Goal: Answer question/provide support: Share knowledge or assist other users

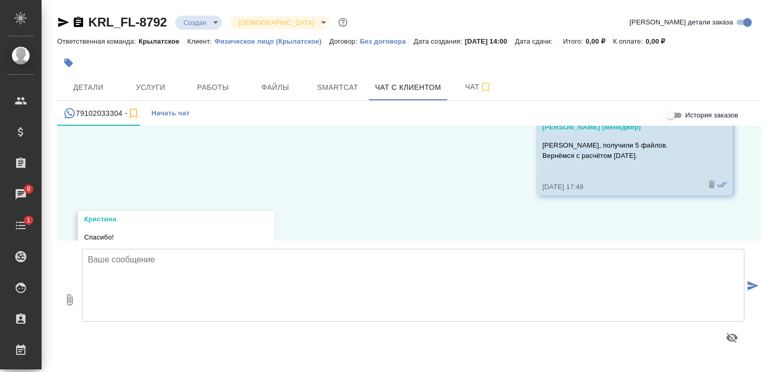
scroll to position [696, 0]
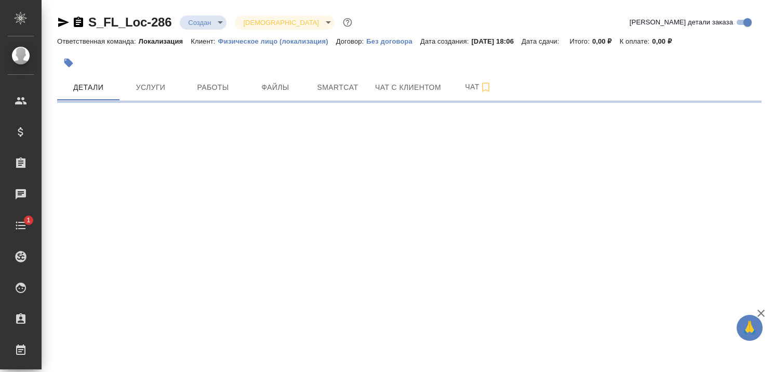
select select "RU"
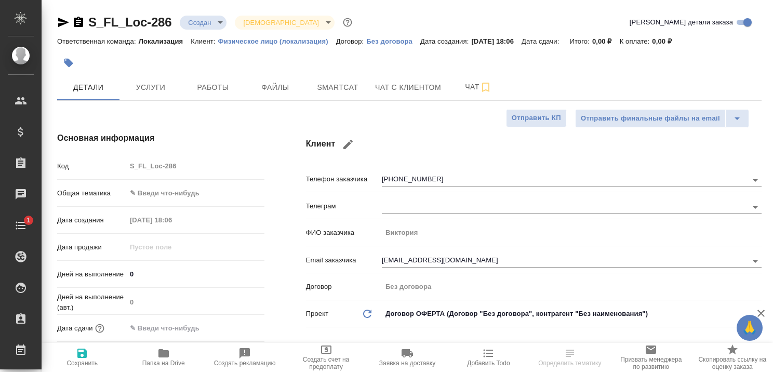
type input "Третьякова Ольга"
type input "Гудина Александра"
type textarea "x"
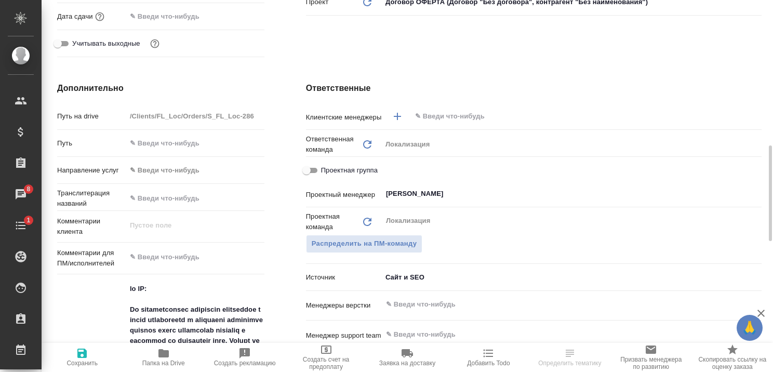
scroll to position [364, 0]
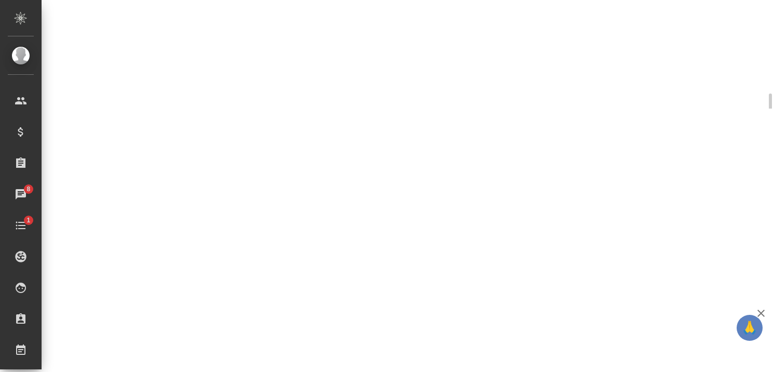
select select "RU"
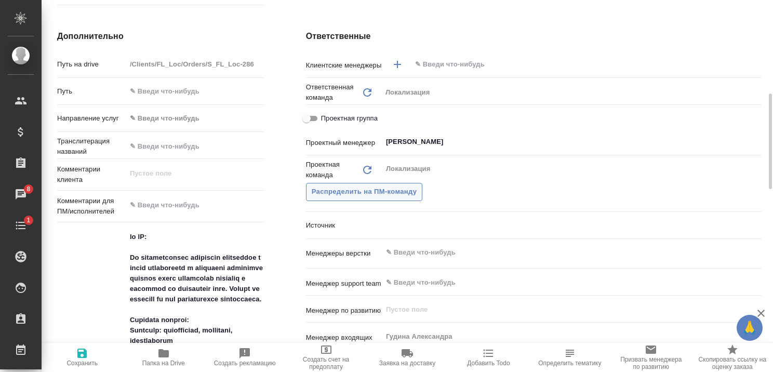
type textarea "x"
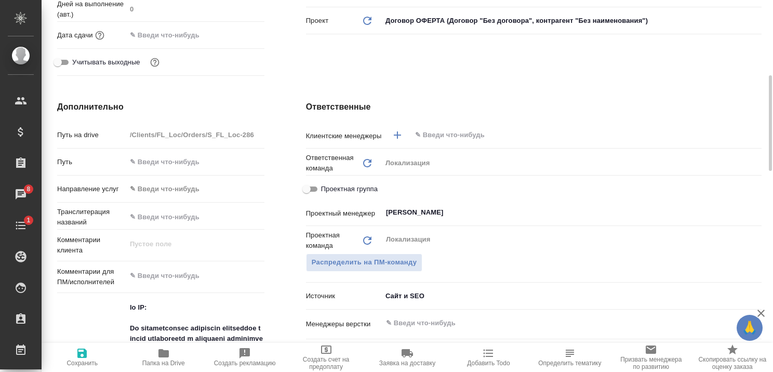
scroll to position [0, 0]
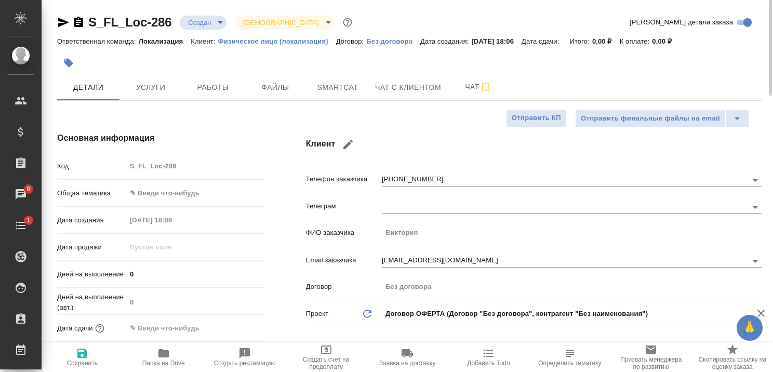
type textarea "x"
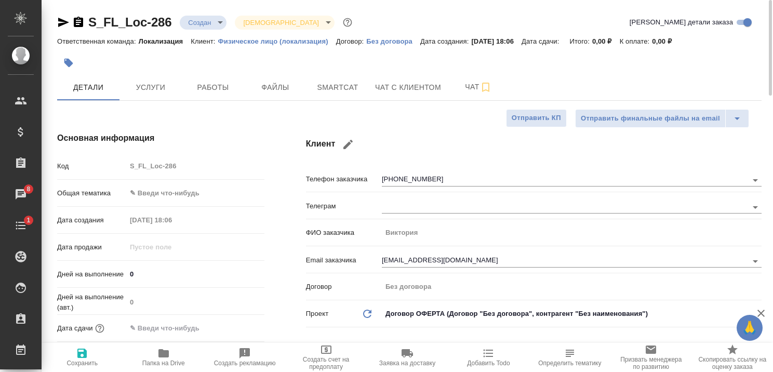
type textarea "x"
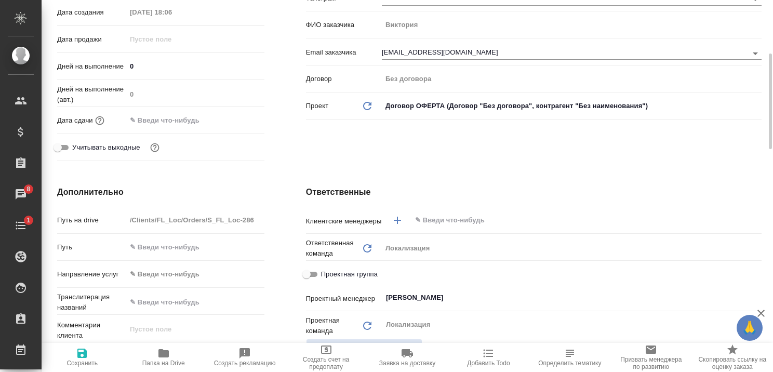
type textarea "x"
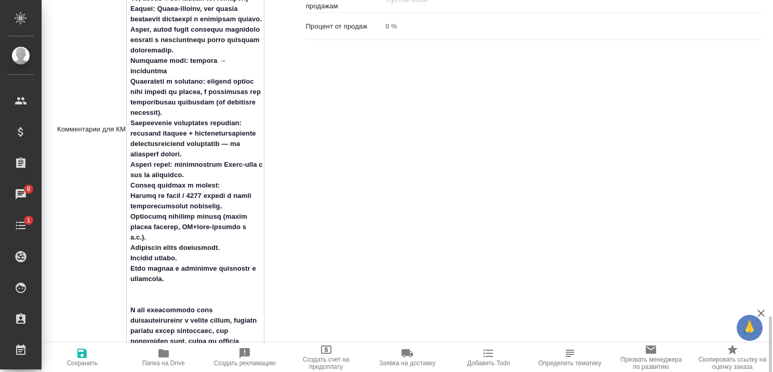
scroll to position [831, 0]
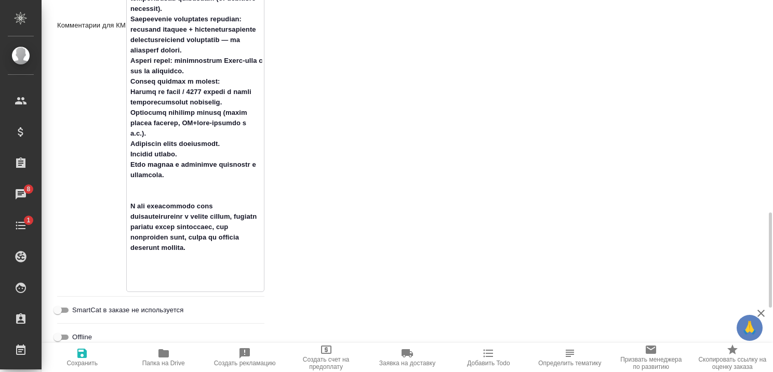
drag, startPoint x: 130, startPoint y: 100, endPoint x: 230, endPoint y: 277, distance: 203.3
click at [230, 277] on textarea at bounding box center [195, 24] width 137 height 527
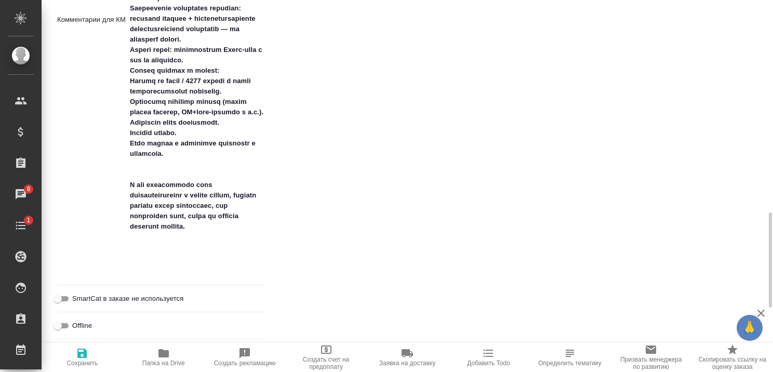
type textarea "x"
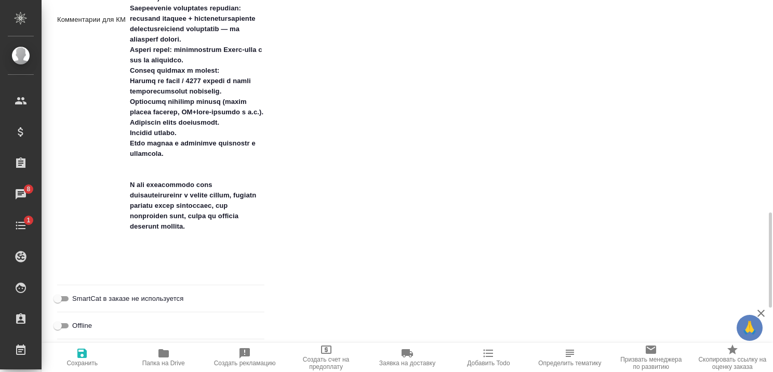
type textarea "x"
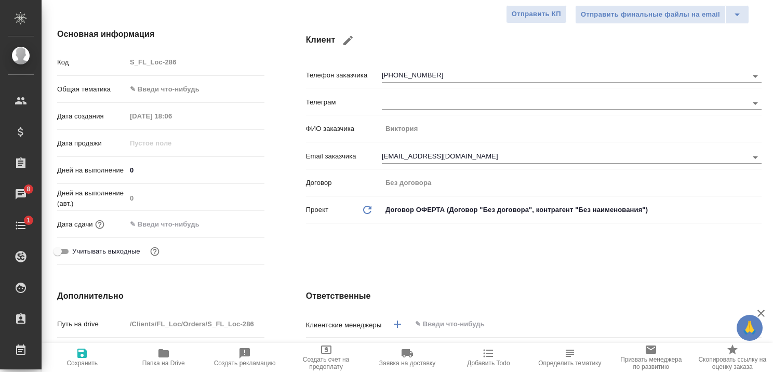
scroll to position [0, 0]
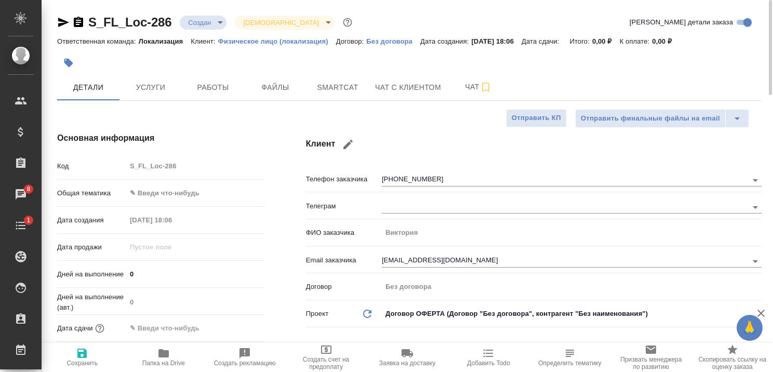
type textarea "x"
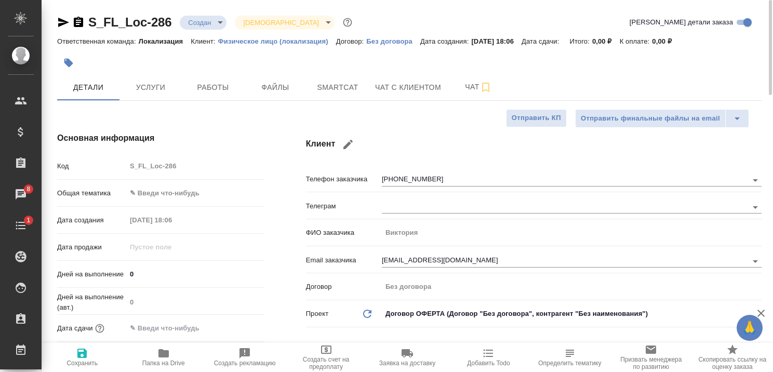
type textarea "x"
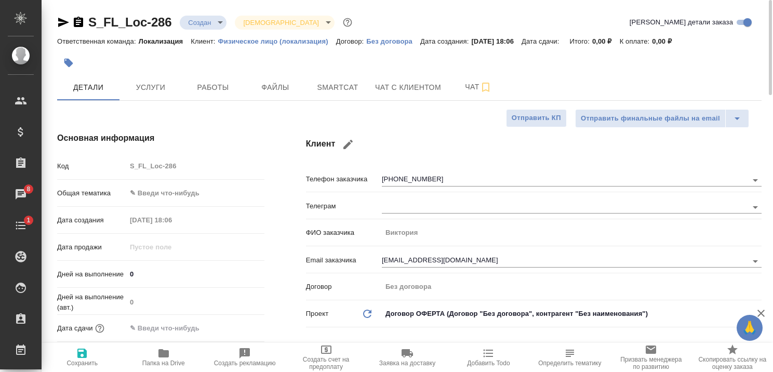
type textarea "x"
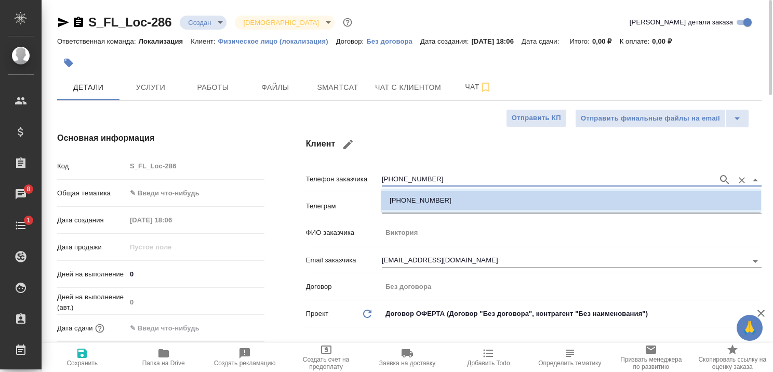
drag, startPoint x: 453, startPoint y: 179, endPoint x: 378, endPoint y: 173, distance: 75.0
click at [378, 173] on div "Телефон заказчика +79237233088" at bounding box center [534, 178] width 456 height 18
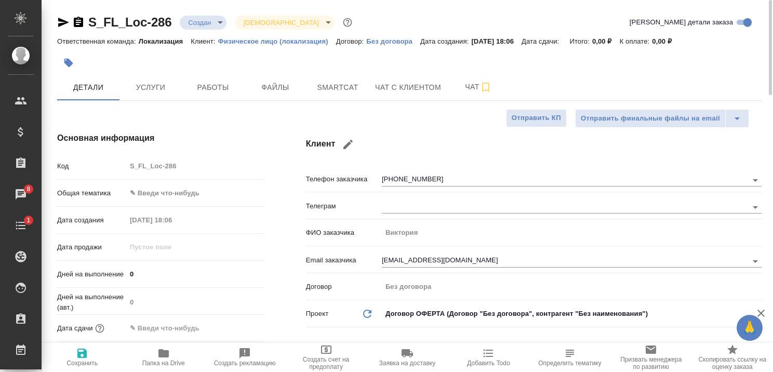
type textarea "x"
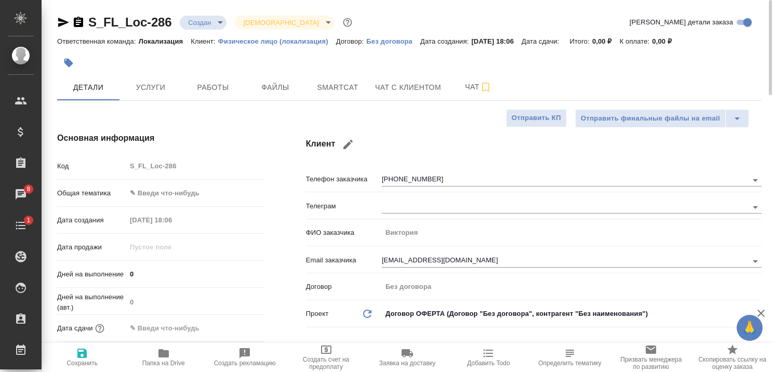
type textarea "x"
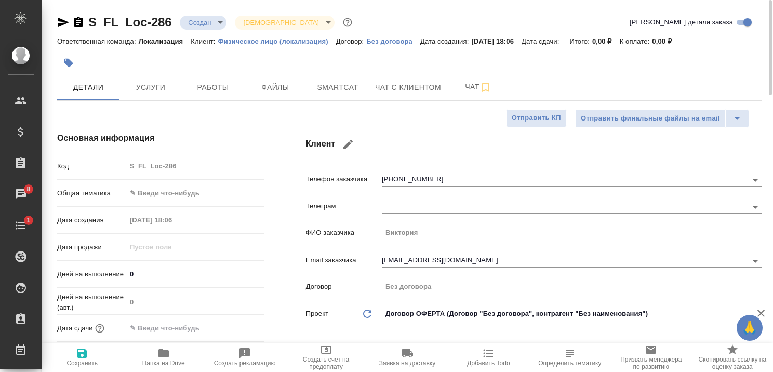
type textarea "x"
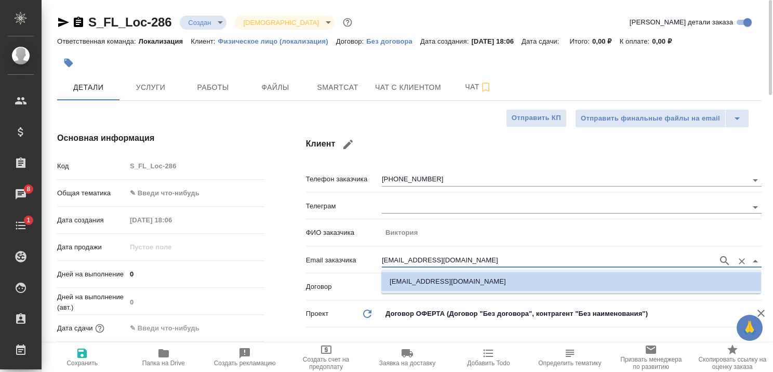
drag, startPoint x: 486, startPoint y: 260, endPoint x: 379, endPoint y: 260, distance: 107.0
click at [379, 260] on div "Email заказчика marenko.viktoriya@gmail.com" at bounding box center [534, 259] width 456 height 18
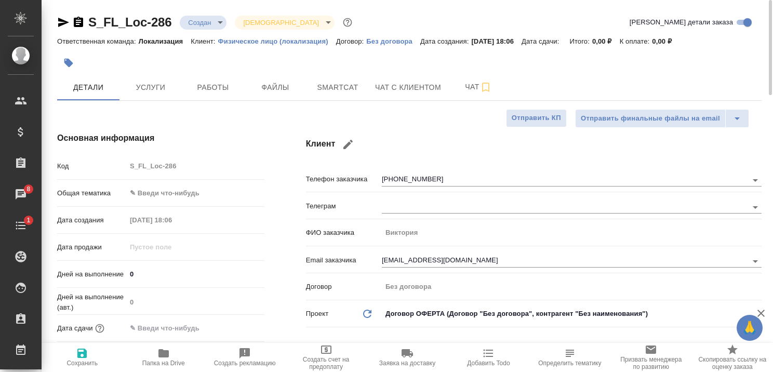
type textarea "x"
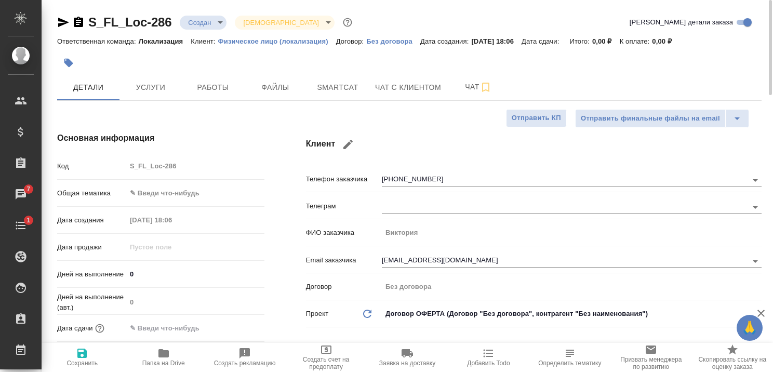
type textarea "x"
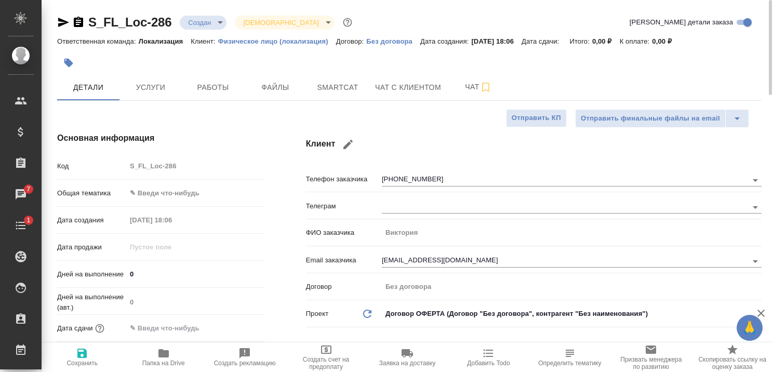
type textarea "x"
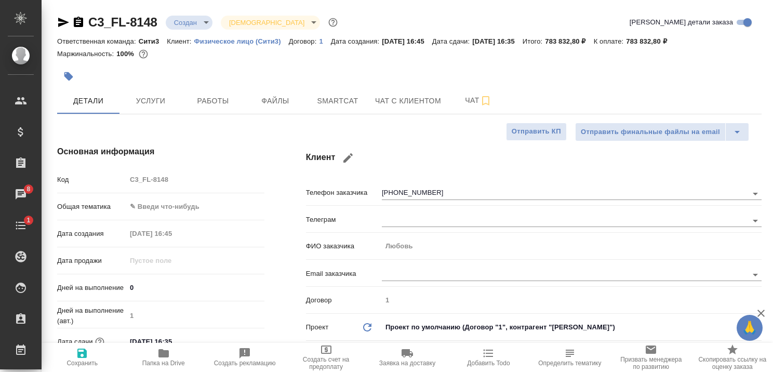
select select "RU"
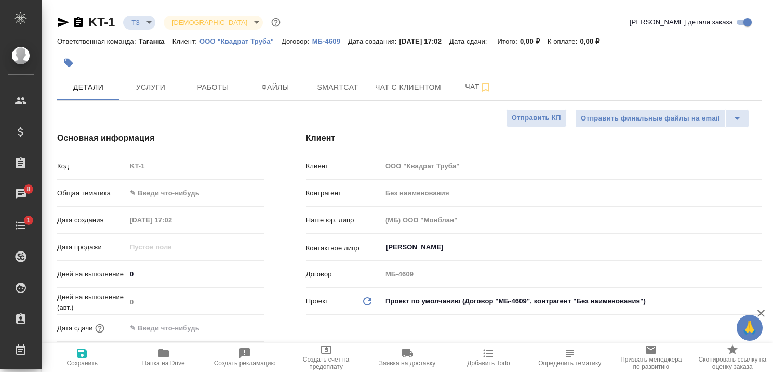
select select "RU"
click at [407, 87] on span "Чат с клиентом" at bounding box center [408, 87] width 66 height 13
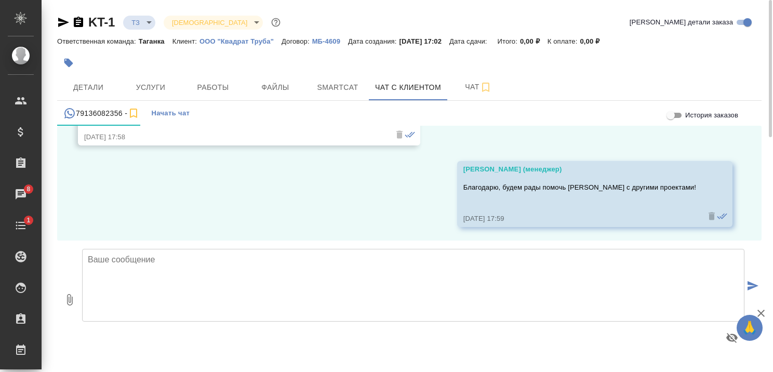
scroll to position [1521, 0]
drag, startPoint x: 300, startPoint y: 265, endPoint x: 299, endPoint y: 260, distance: 5.2
click at [300, 265] on textarea at bounding box center [413, 285] width 662 height 73
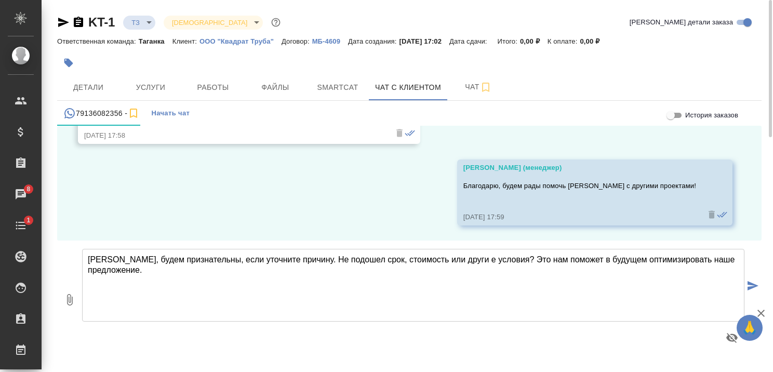
type textarea "[PERSON_NAME], будем признательны, если уточните причину. Не подошел срок, стои…"
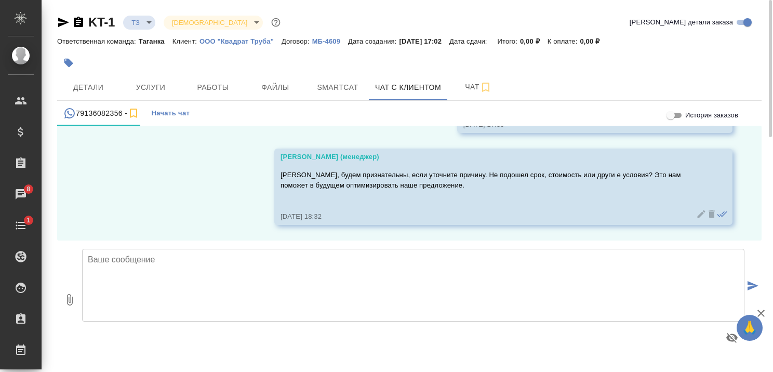
scroll to position [1613, 0]
click at [265, 261] on textarea at bounding box center [413, 285] width 662 height 73
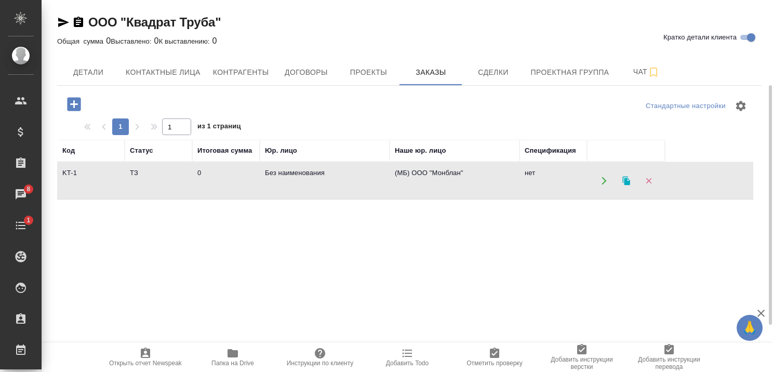
scroll to position [205, 0]
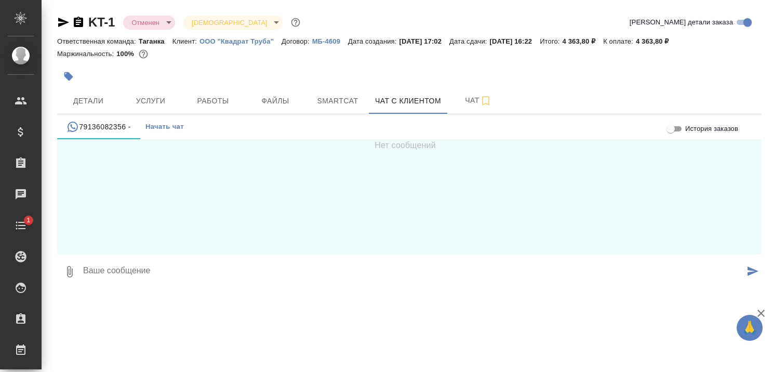
click at [758, 312] on icon "button" at bounding box center [761, 313] width 12 height 12
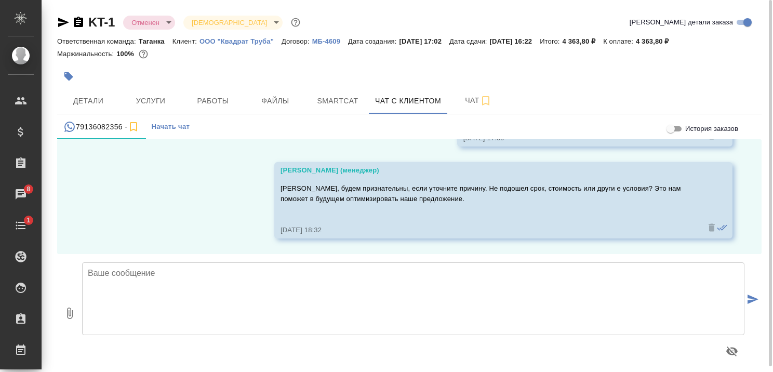
scroll to position [1613, 0]
click at [178, 178] on div "07.10, вторник Гудина Александра (менеджер) Вероника, добрый день! Получили от …" at bounding box center [409, 196] width 704 height 115
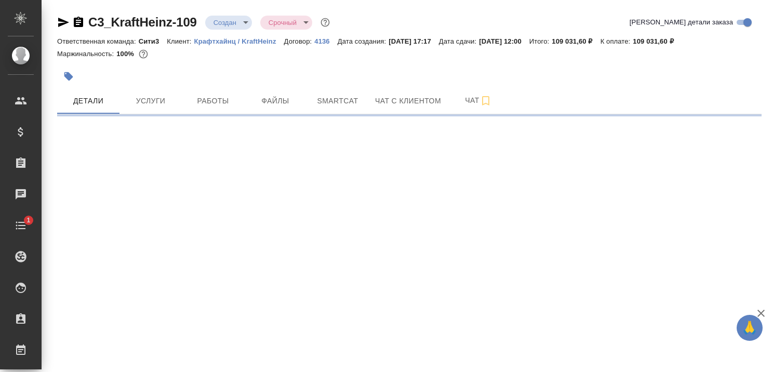
select select "RU"
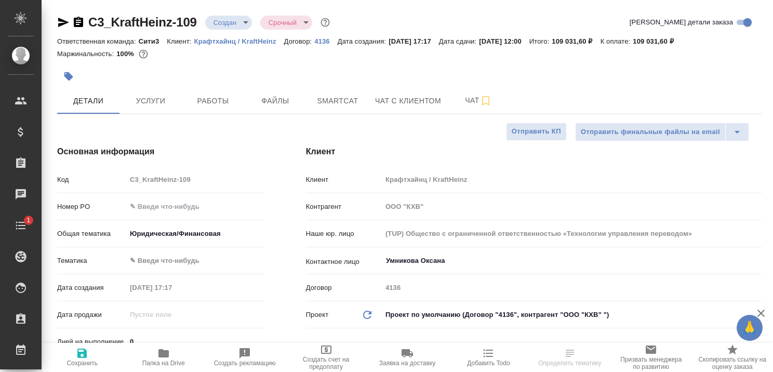
type textarea "x"
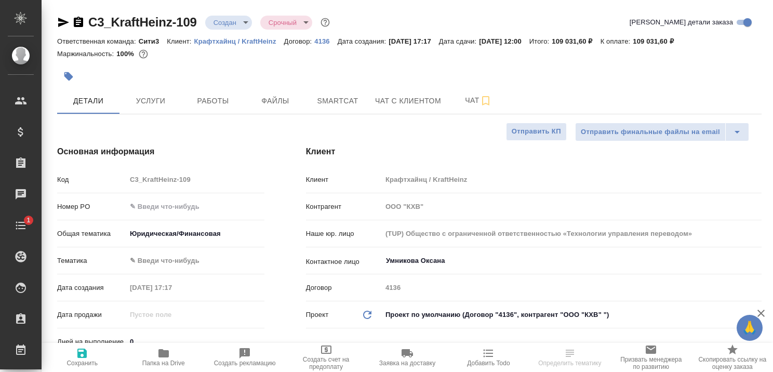
type textarea "x"
click at [249, 38] on p "Крафтхайнц / KraftHeinz" at bounding box center [239, 41] width 90 height 8
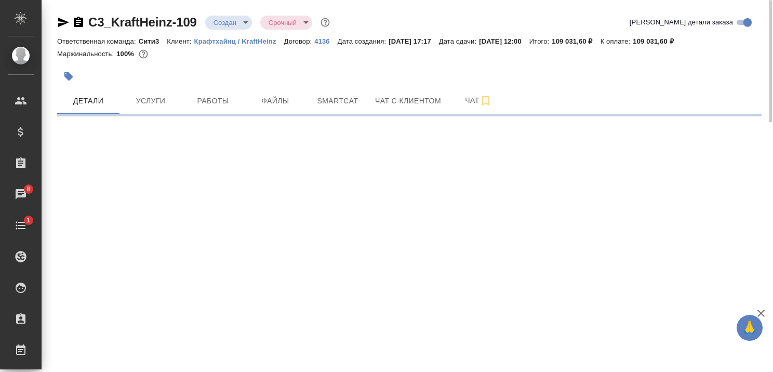
select select "RU"
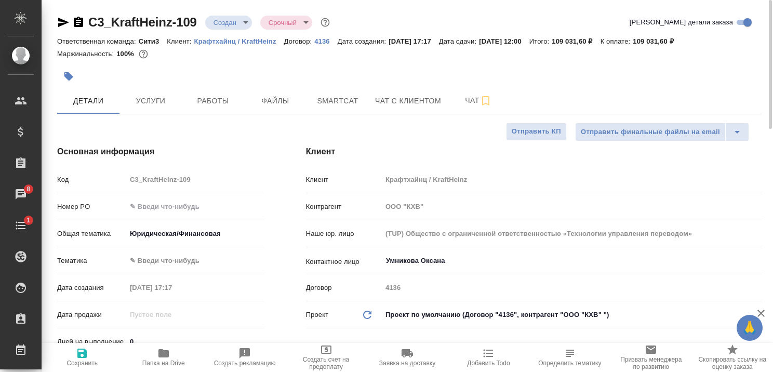
type textarea "x"
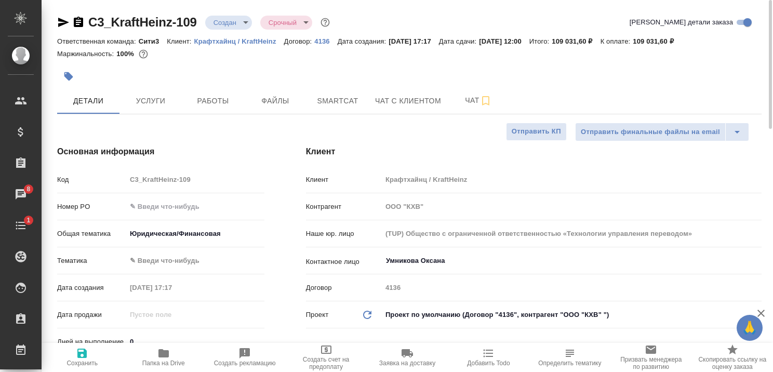
type textarea "x"
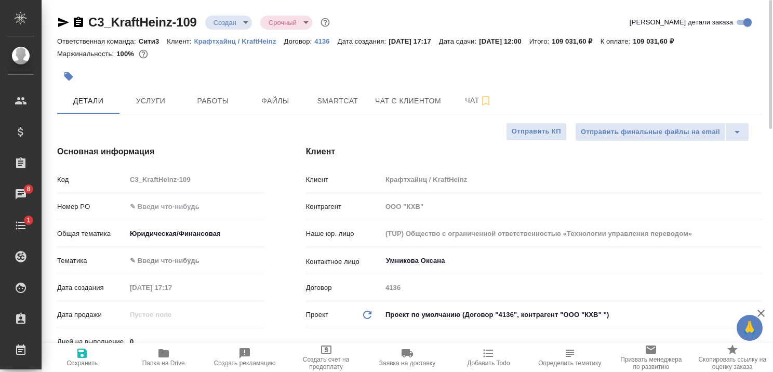
type textarea "x"
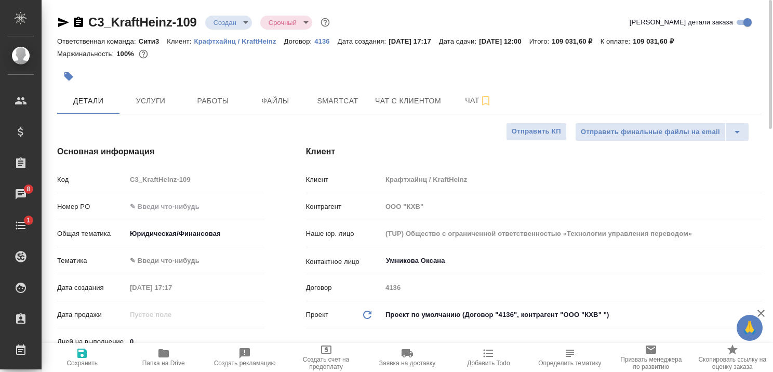
type textarea "x"
drag, startPoint x: 758, startPoint y: 312, endPoint x: 748, endPoint y: 311, distance: 10.0
click at [758, 312] on icon "button" at bounding box center [761, 313] width 12 height 12
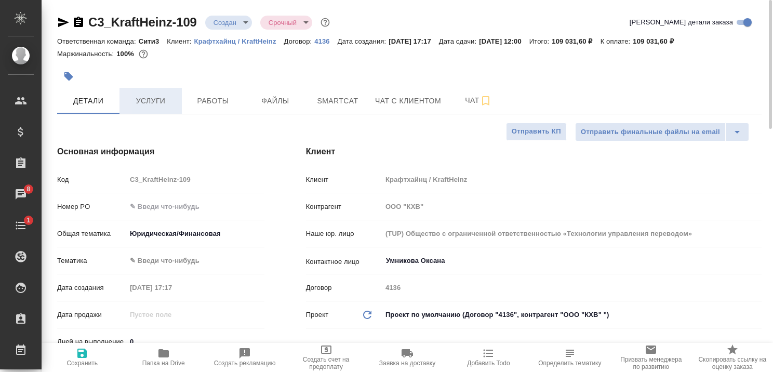
click at [170, 104] on span "Услуги" at bounding box center [151, 101] width 50 height 13
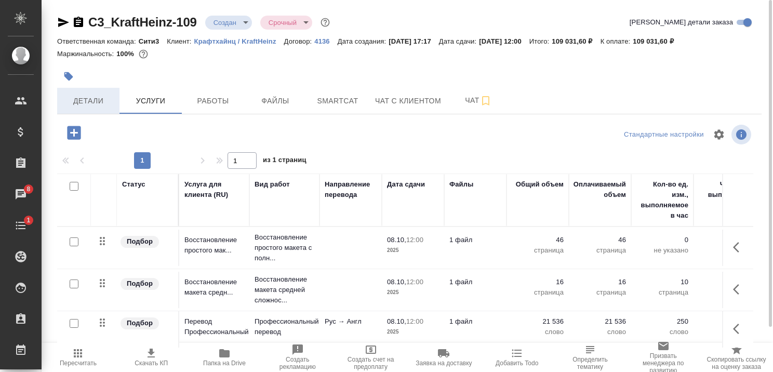
click at [87, 96] on span "Детали" at bounding box center [88, 101] width 50 height 13
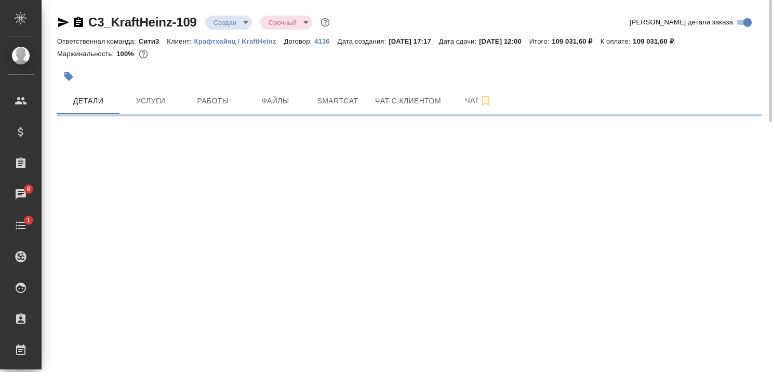
select select "RU"
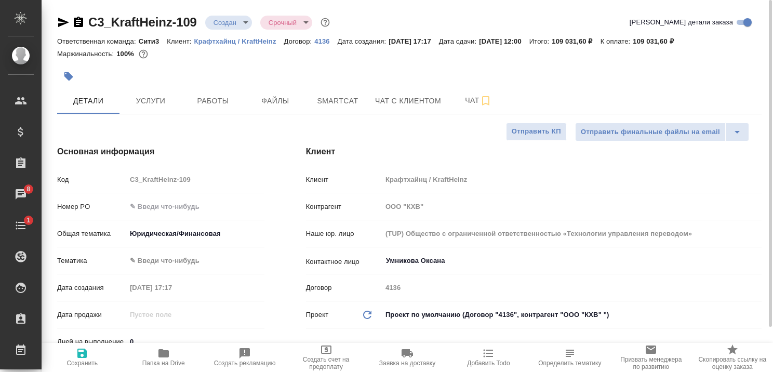
type textarea "x"
click at [217, 39] on p "Крафтхайнц / KraftHeinz" at bounding box center [239, 41] width 90 height 8
type textarea "x"
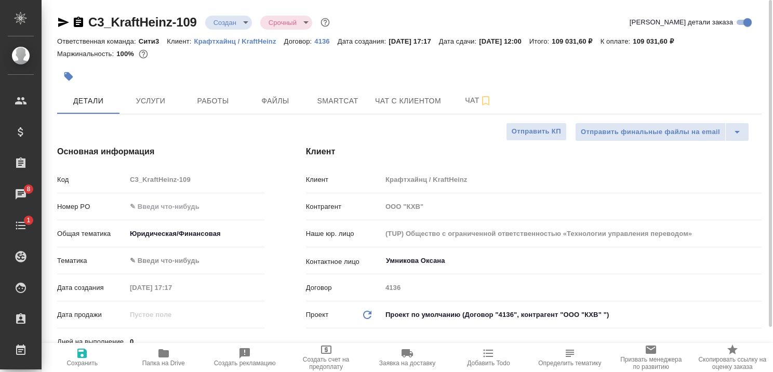
type textarea "x"
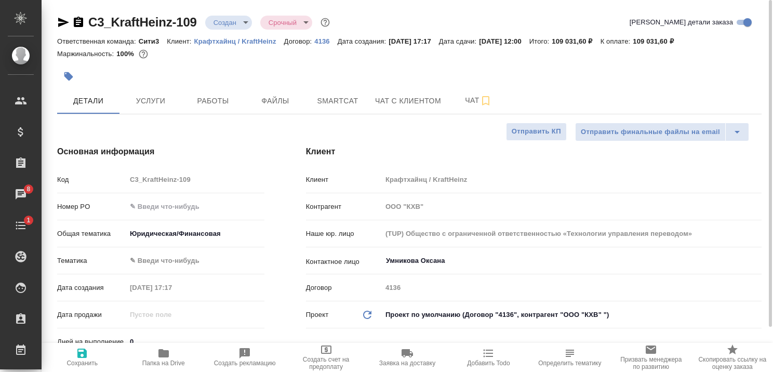
type textarea "x"
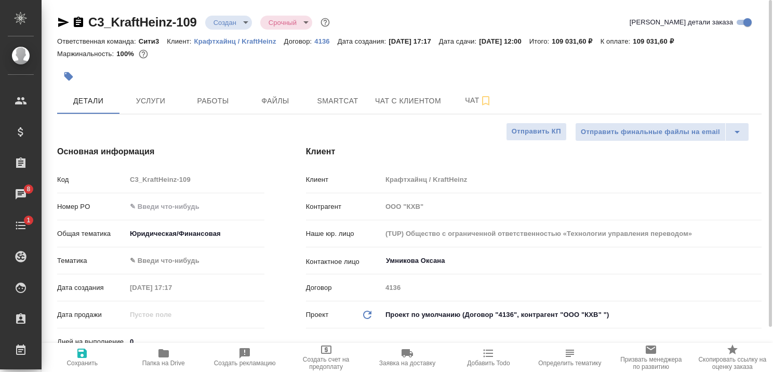
type textarea "x"
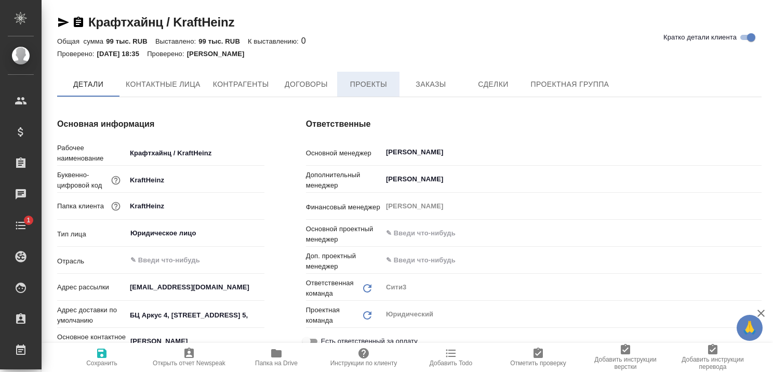
type textarea "x"
click at [426, 85] on span "Заказы" at bounding box center [431, 84] width 50 height 13
type textarea "x"
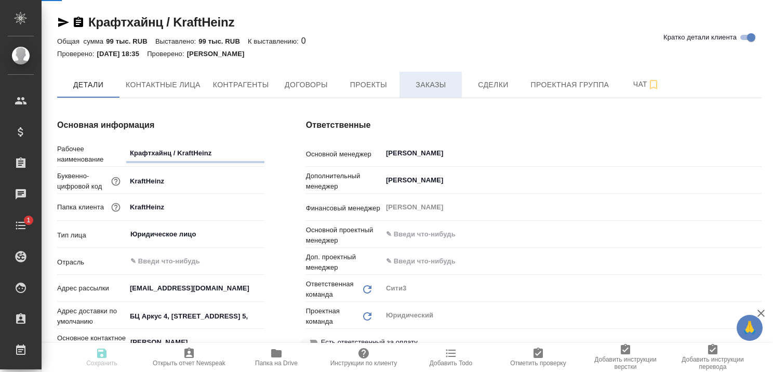
type textarea "x"
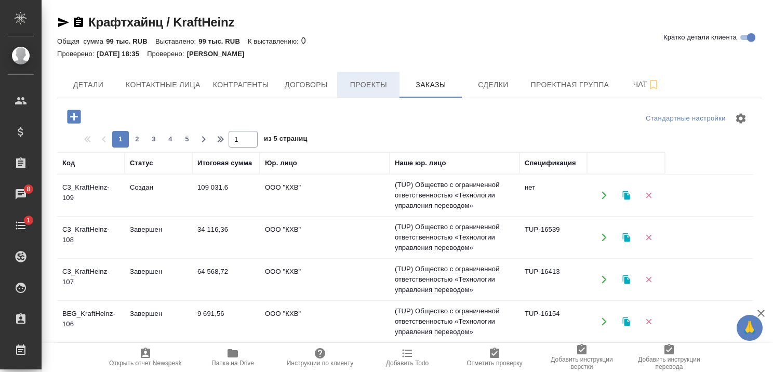
click at [375, 85] on span "Проекты" at bounding box center [368, 84] width 50 height 13
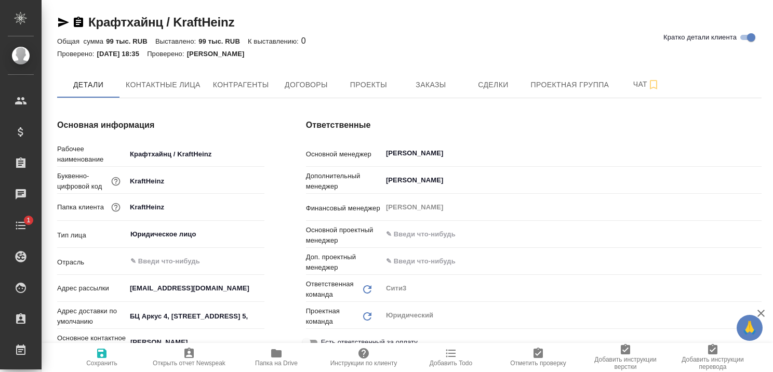
type textarea "x"
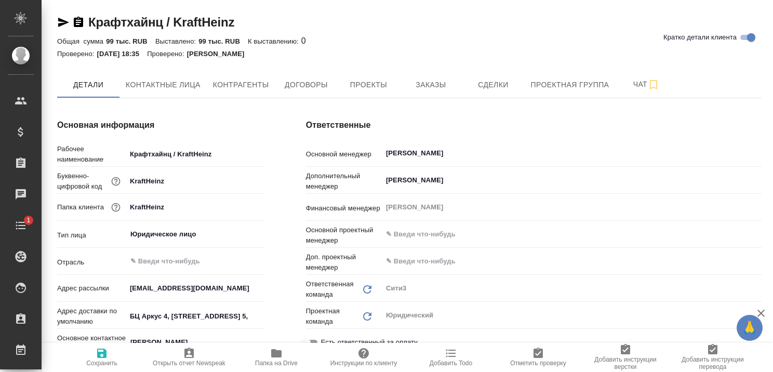
type textarea "x"
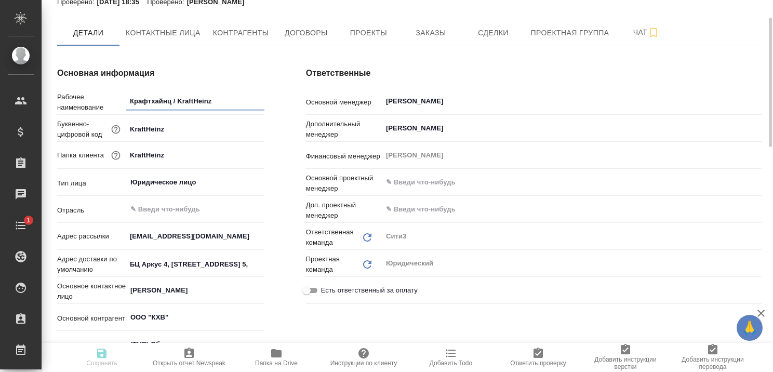
type textarea "x"
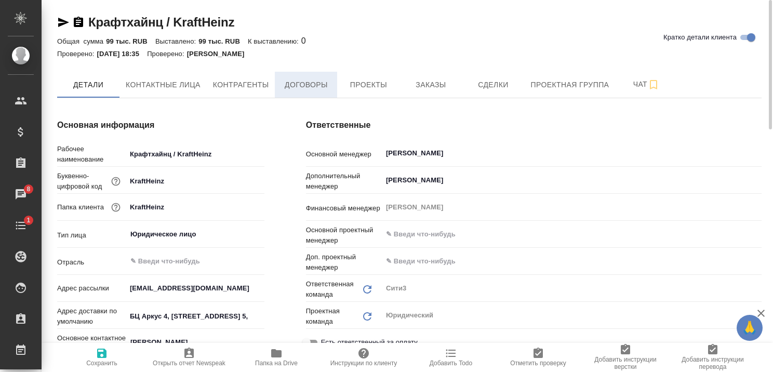
click at [290, 85] on span "Договоры" at bounding box center [306, 84] width 50 height 13
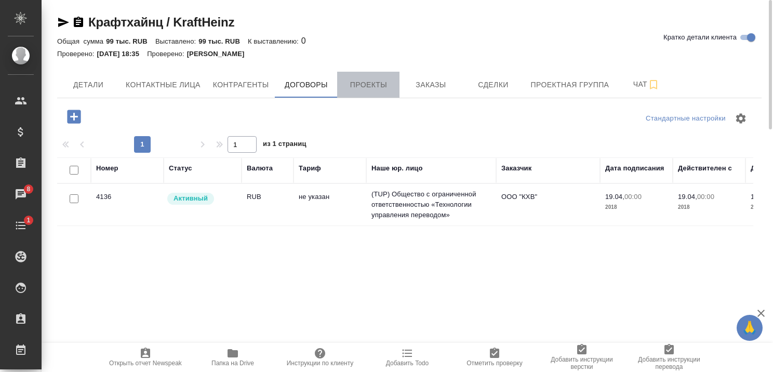
click at [367, 84] on span "Проекты" at bounding box center [368, 84] width 50 height 13
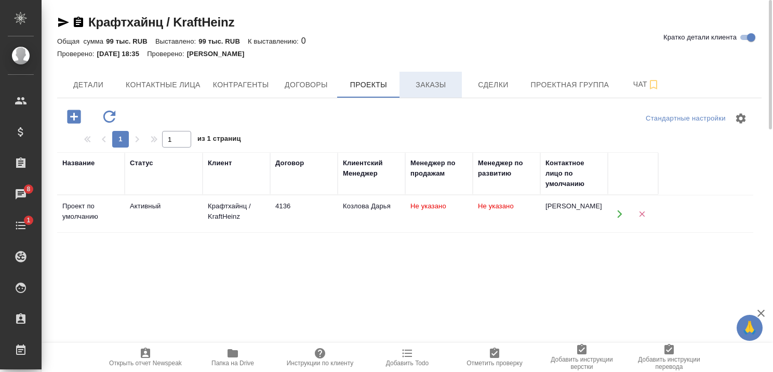
click at [427, 86] on span "Заказы" at bounding box center [431, 84] width 50 height 13
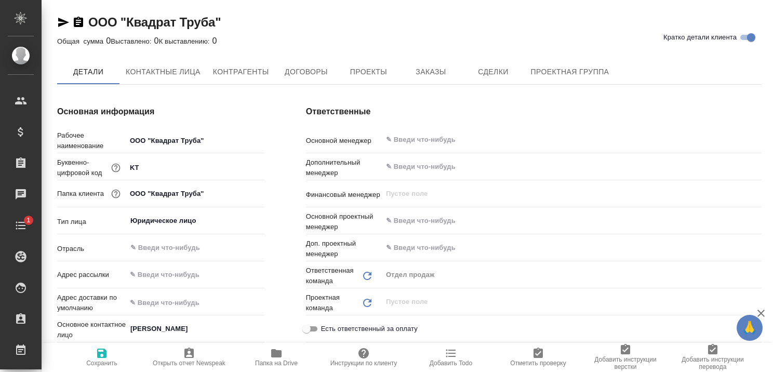
type textarea "x"
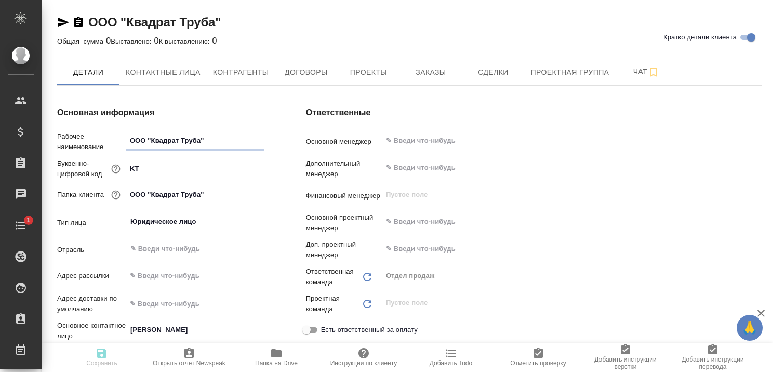
type textarea "x"
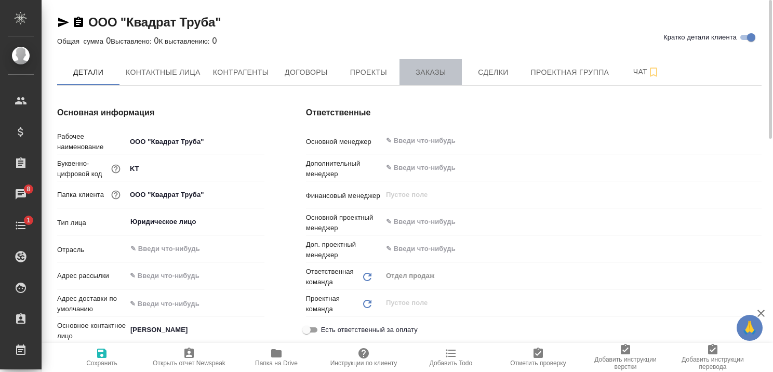
click at [433, 73] on span "Заказы" at bounding box center [431, 72] width 50 height 13
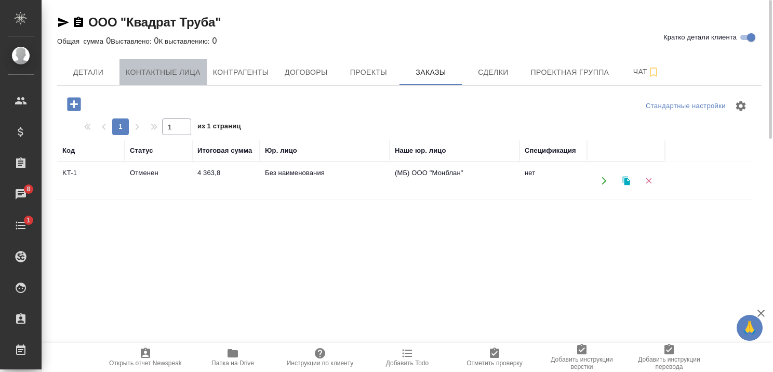
click at [182, 72] on span "Контактные лица" at bounding box center [163, 72] width 75 height 13
select select "RU"
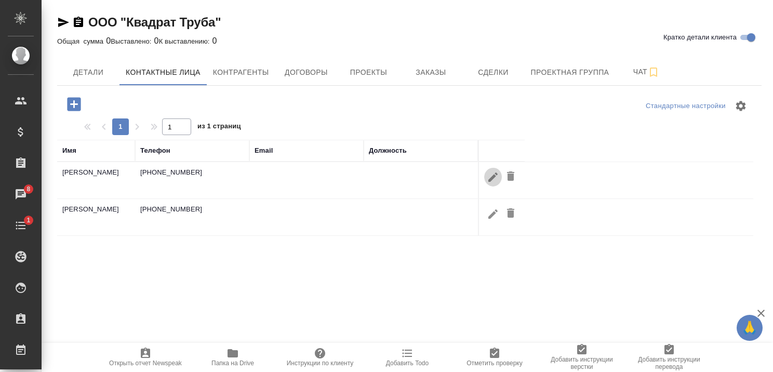
drag, startPoint x: 488, startPoint y: 177, endPoint x: 469, endPoint y: 180, distance: 19.4
click at [488, 177] on icon "button" at bounding box center [493, 177] width 12 height 12
type input "Вероника"
type input "Владимировна"
type input "[PERSON_NAME]"
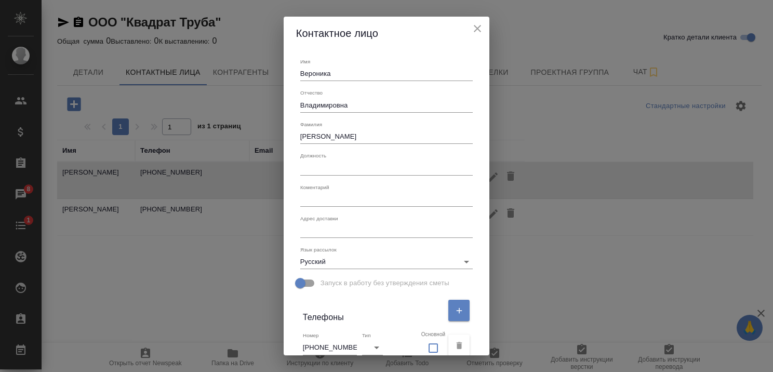
scroll to position [187, 0]
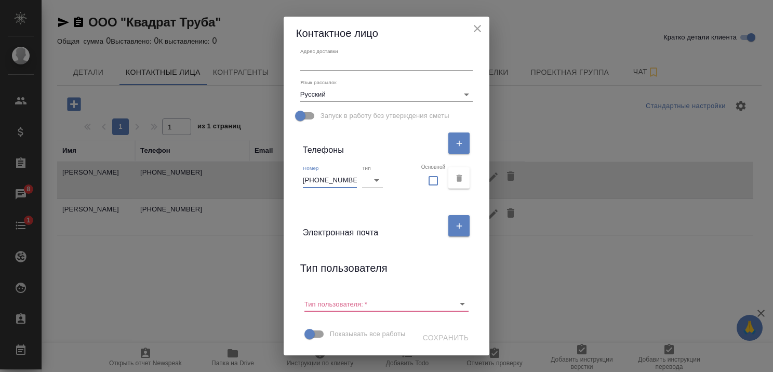
drag, startPoint x: 347, startPoint y: 161, endPoint x: 297, endPoint y: 161, distance: 49.9
click at [297, 161] on div "Номер [PHONE_NUMBER] Тип ​ Основной" at bounding box center [386, 178] width 181 height 35
click at [477, 29] on icon "close" at bounding box center [477, 28] width 12 height 12
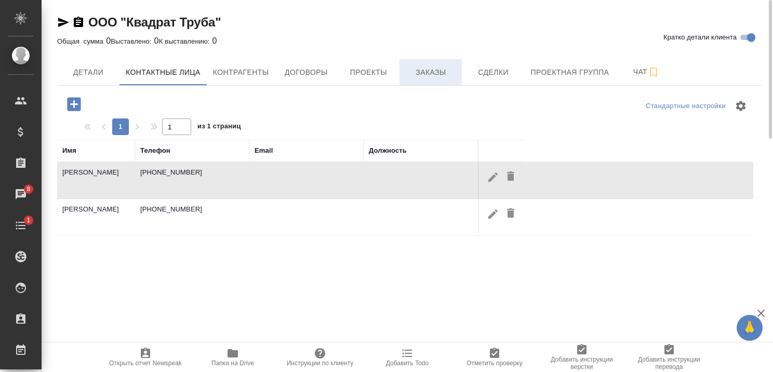
click at [432, 74] on span "Заказы" at bounding box center [431, 72] width 50 height 13
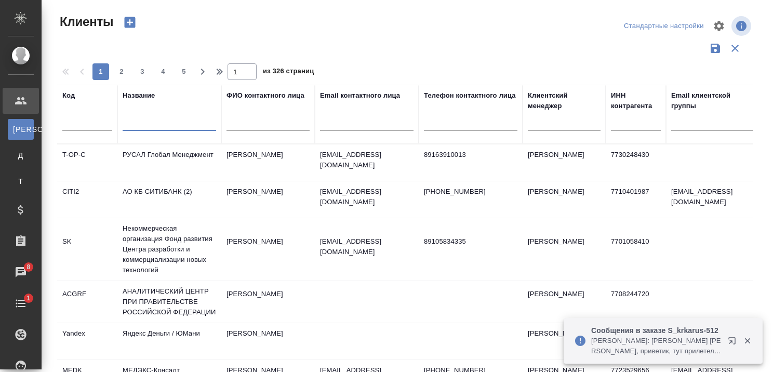
select select "RU"
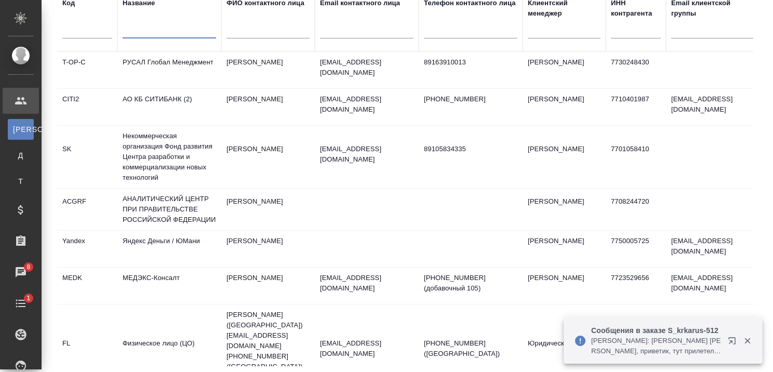
click at [732, 340] on icon "button" at bounding box center [731, 340] width 7 height 7
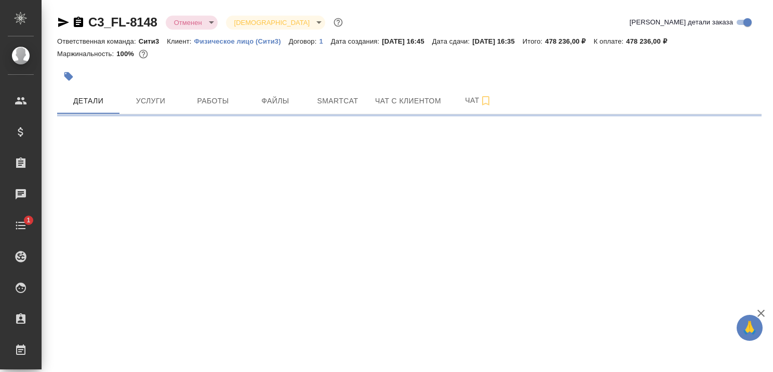
select select "RU"
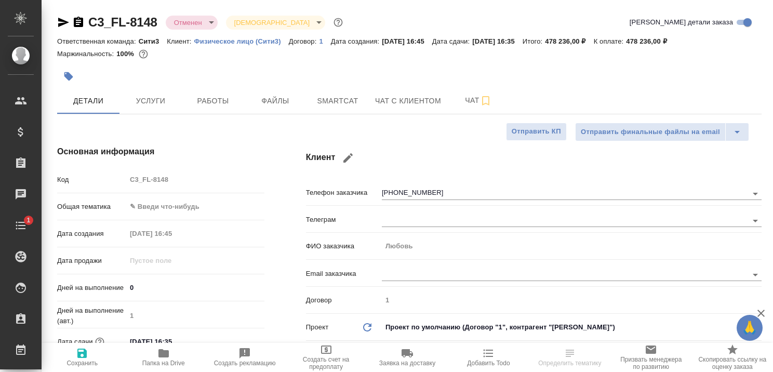
type textarea "x"
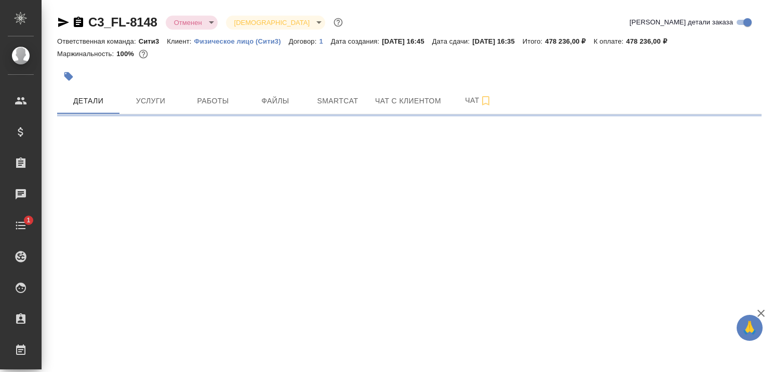
select select "RU"
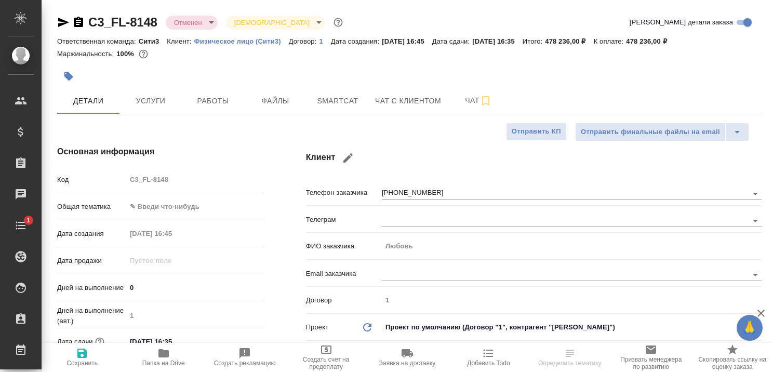
type textarea "x"
click at [150, 99] on span "Услуги" at bounding box center [151, 101] width 50 height 13
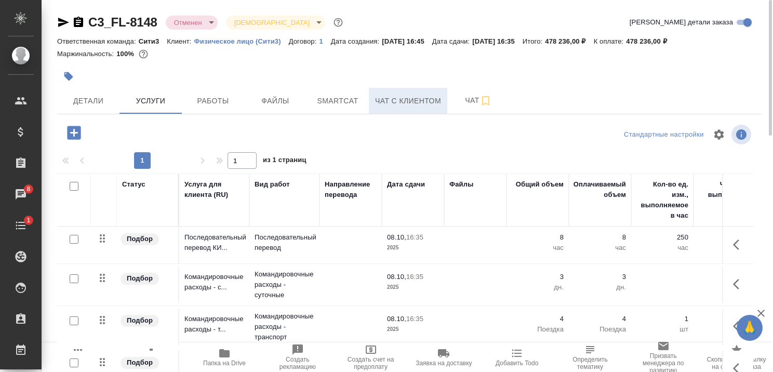
click at [395, 100] on span "Чат с клиентом" at bounding box center [408, 101] width 66 height 13
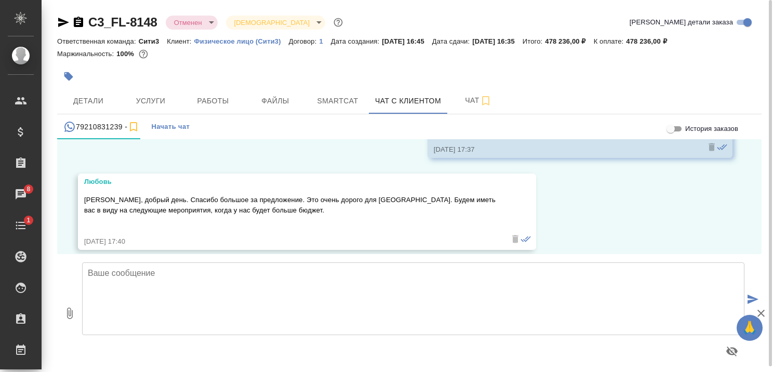
scroll to position [378, 0]
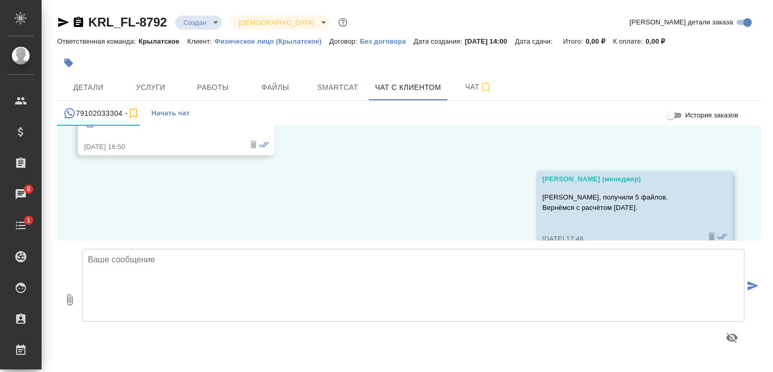
scroll to position [696, 0]
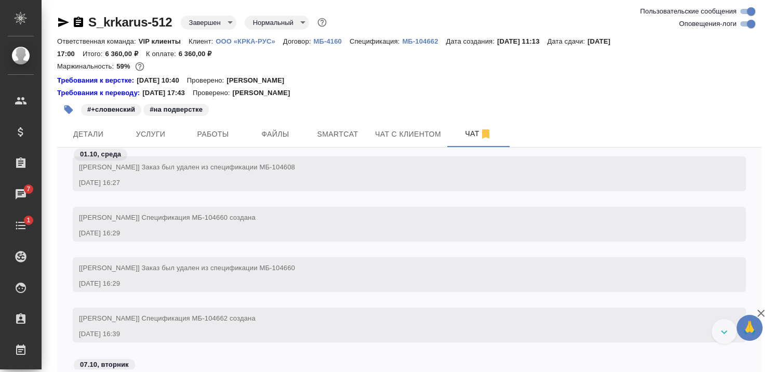
scroll to position [83615, 0]
